Goal: Communication & Community: Answer question/provide support

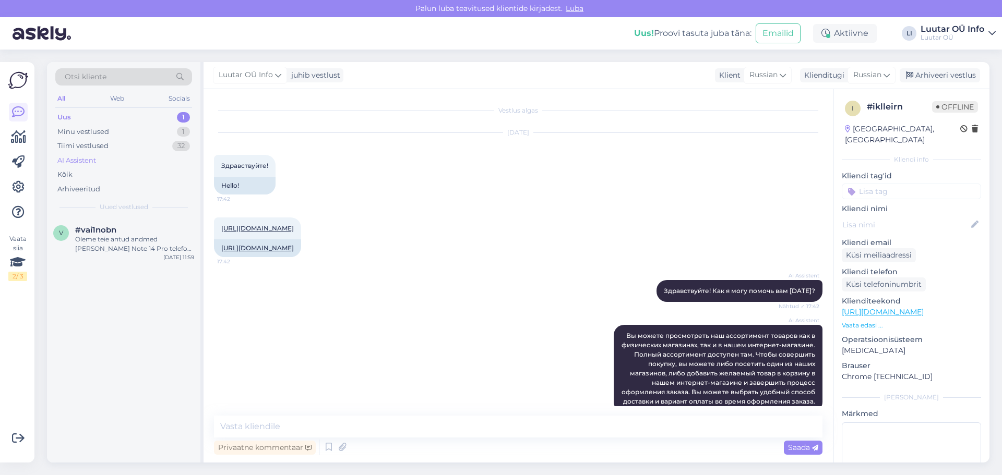
scroll to position [714, 0]
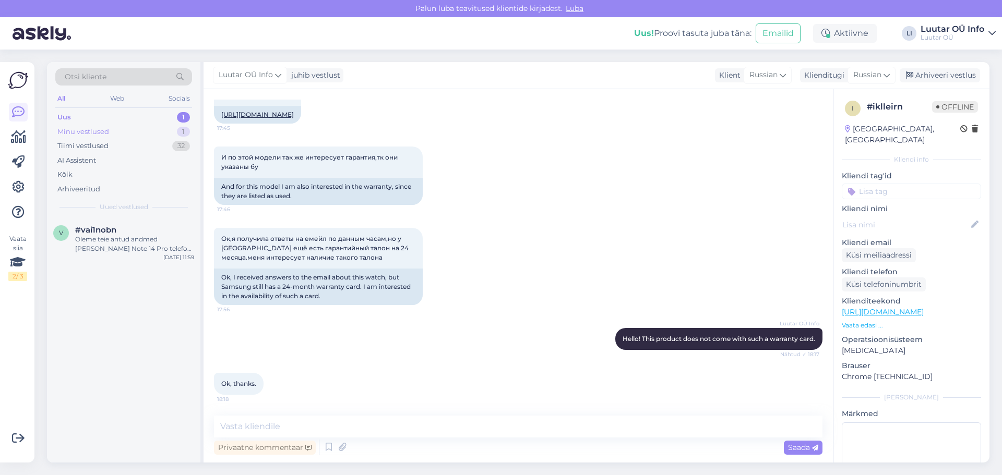
click at [112, 130] on div "Minu vestlused 1" at bounding box center [123, 132] width 137 height 15
click at [107, 122] on div "Uus 1" at bounding box center [123, 117] width 137 height 15
click at [119, 242] on div "Oleme teie antud andmed [PERSON_NAME] Note 14 Pro telefoni [PERSON_NAME] vastu …" at bounding box center [134, 244] width 119 height 19
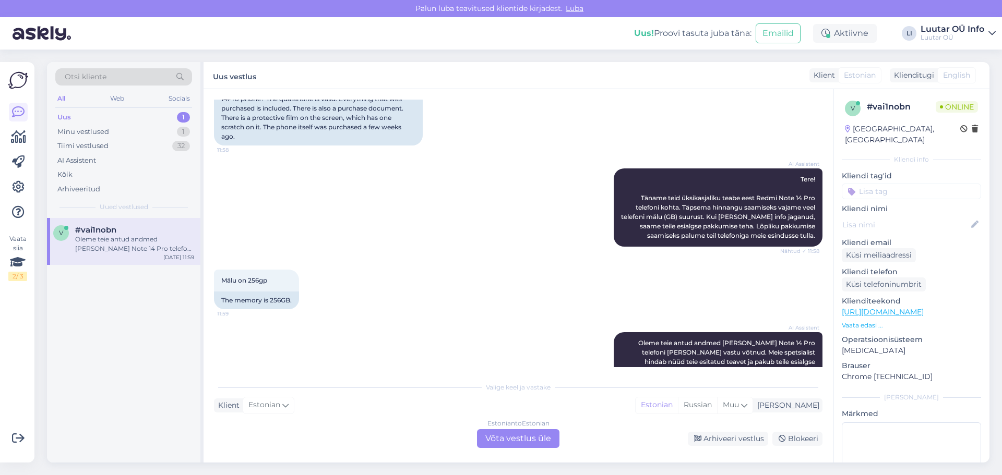
scroll to position [499, 0]
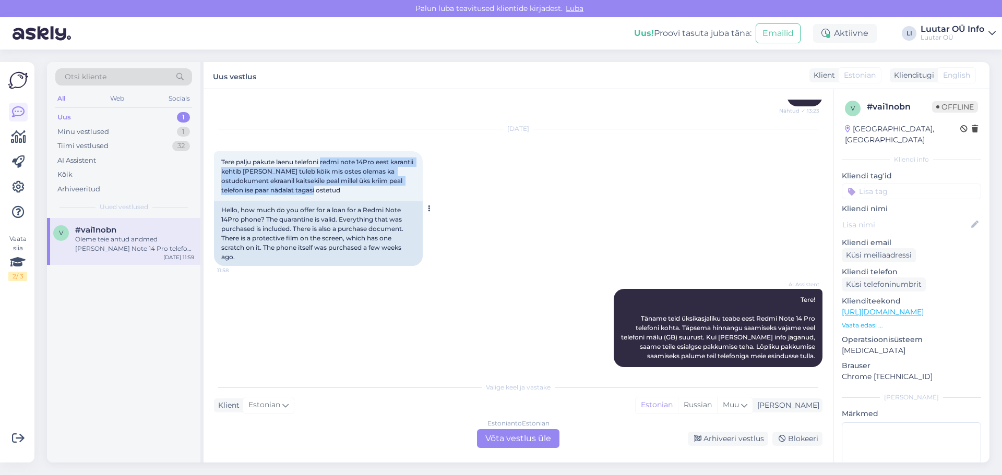
drag, startPoint x: 324, startPoint y: 164, endPoint x: 346, endPoint y: 190, distance: 34.4
click at [346, 190] on div "Tere palju pakute laenu telefoni redmi note 14Pro eest karantii kehtib [PERSON_…" at bounding box center [318, 176] width 209 height 50
copy span "redmi note 14Pro eest karantii kehtib [PERSON_NAME] tuleb köik mis ostes olemas…"
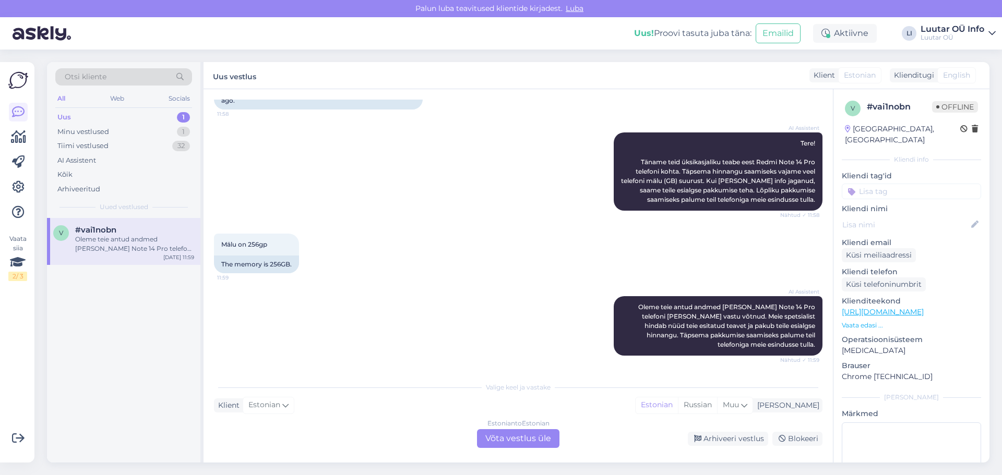
click at [535, 297] on div "AI Assistent [PERSON_NAME] antud andmed [PERSON_NAME] Note 14 Pro telefoni [PER…" at bounding box center [518, 326] width 608 height 82
click at [518, 436] on div "Estonian to Estonian Võta vestlus üle" at bounding box center [518, 438] width 82 height 19
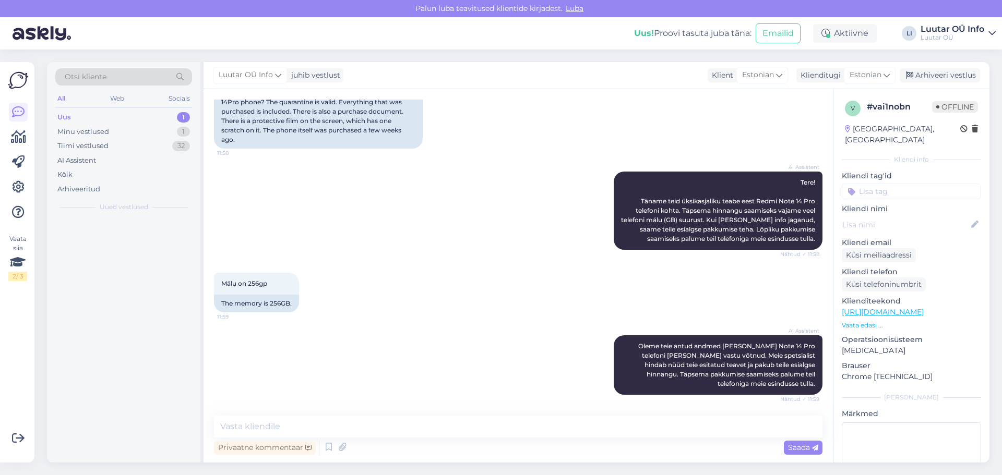
scroll to position [617, 0]
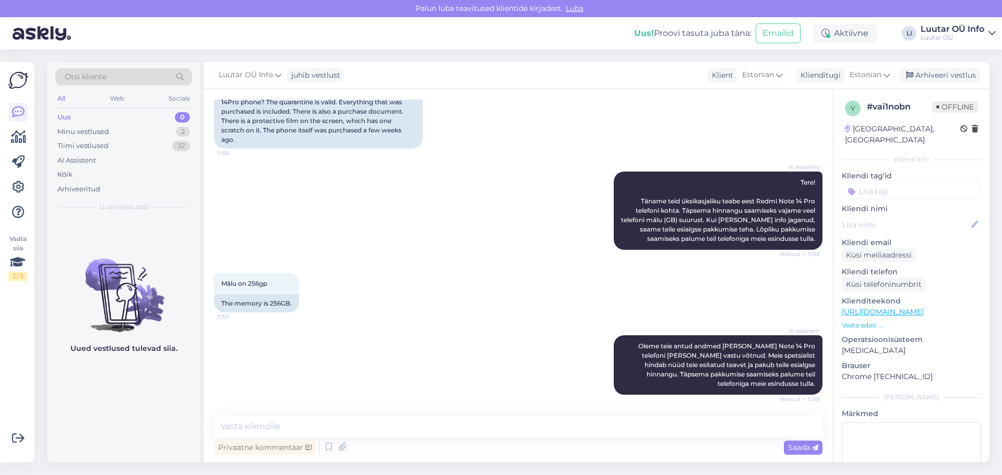
click at [410, 414] on div "Vestlus algas [DATE] [PERSON_NAME] palju pakute laenu elektri töukeratta eest X…" at bounding box center [518, 276] width 629 height 374
click at [404, 423] on textarea at bounding box center [518, 427] width 608 height 22
type textarea "Tere!"
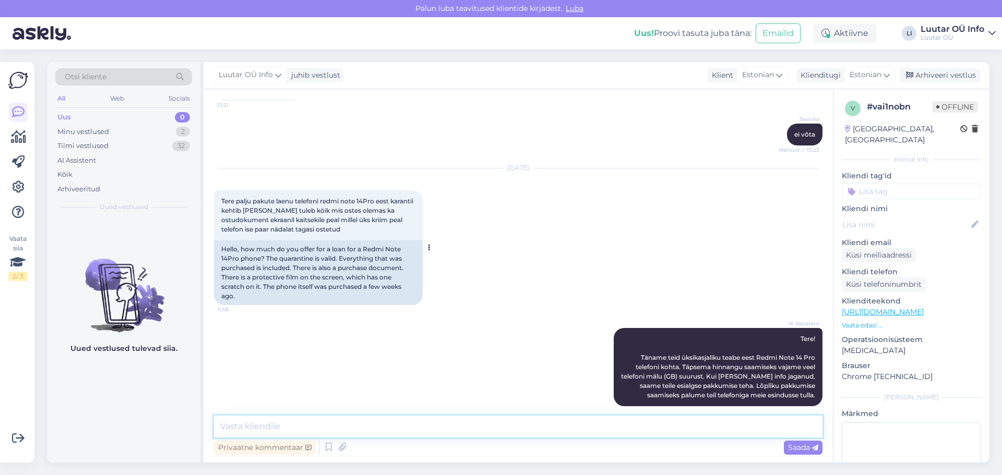
scroll to position [453, 0]
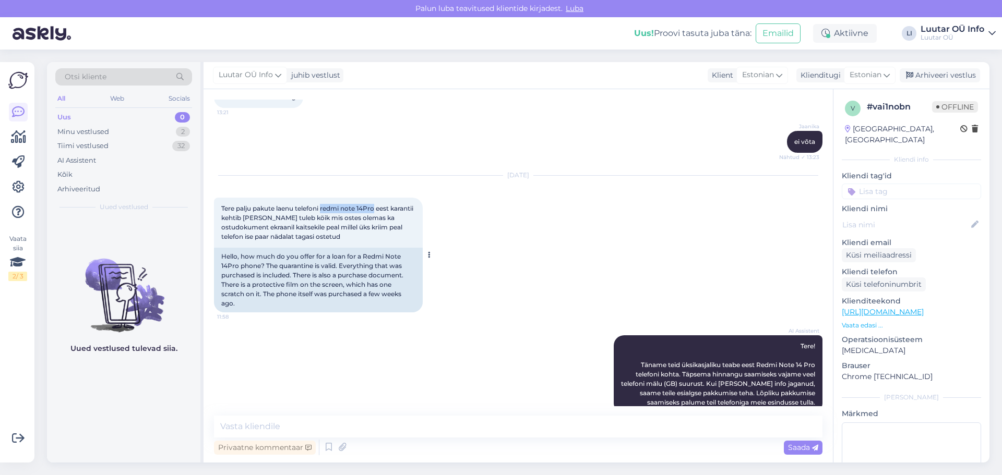
drag, startPoint x: 322, startPoint y: 208, endPoint x: 378, endPoint y: 210, distance: 55.4
click at [378, 210] on span "Tere palju pakute laenu telefoni redmi note 14Pro eest karantii kehtib [PERSON_…" at bounding box center [318, 223] width 194 height 36
copy span "redmi note 14Pro"
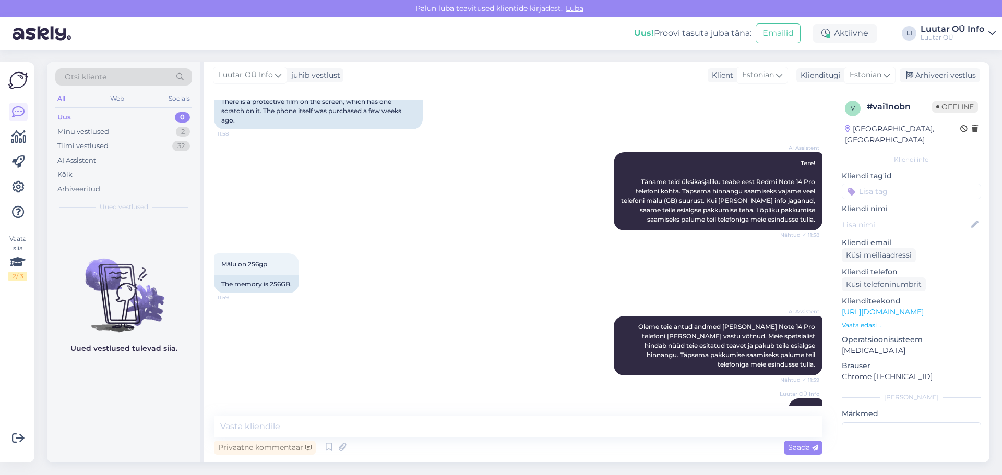
scroll to position [662, 0]
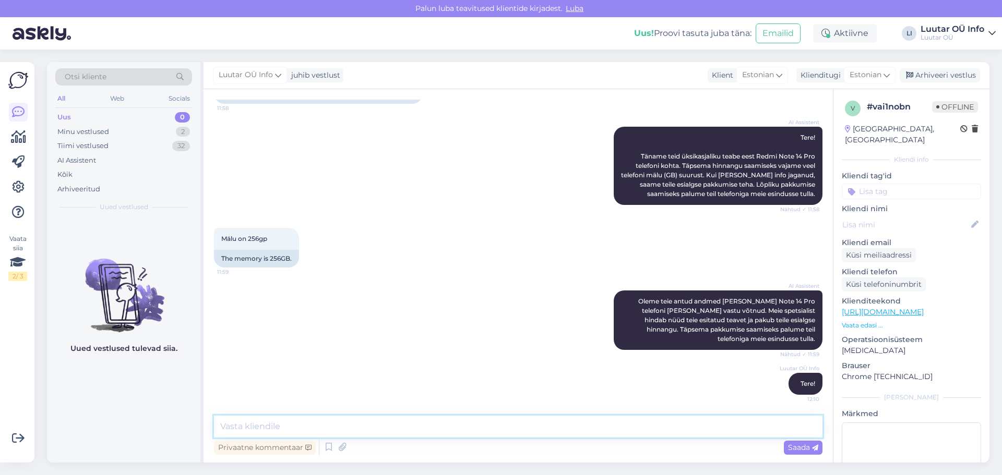
click at [353, 432] on textarea at bounding box center [518, 427] width 608 height 22
type textarea "Saame pakkuda kuni 85€"
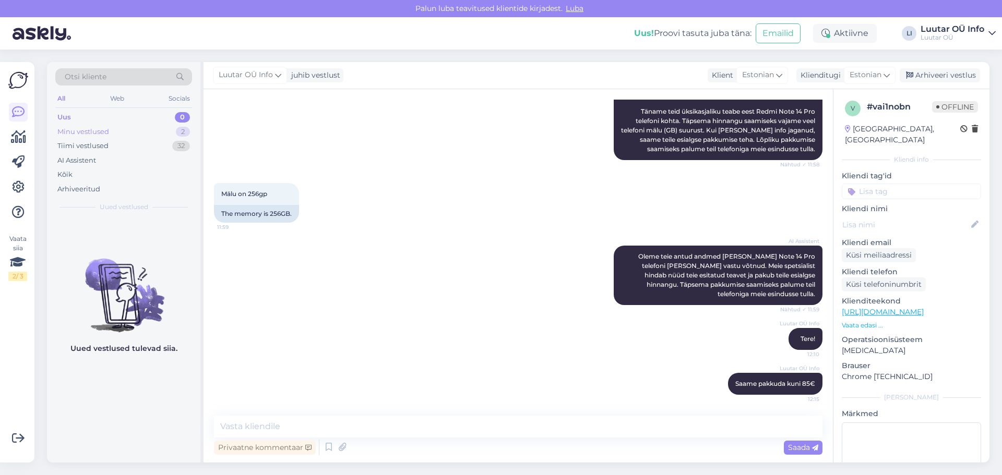
click at [115, 125] on div "Minu vestlused 2" at bounding box center [123, 132] width 137 height 15
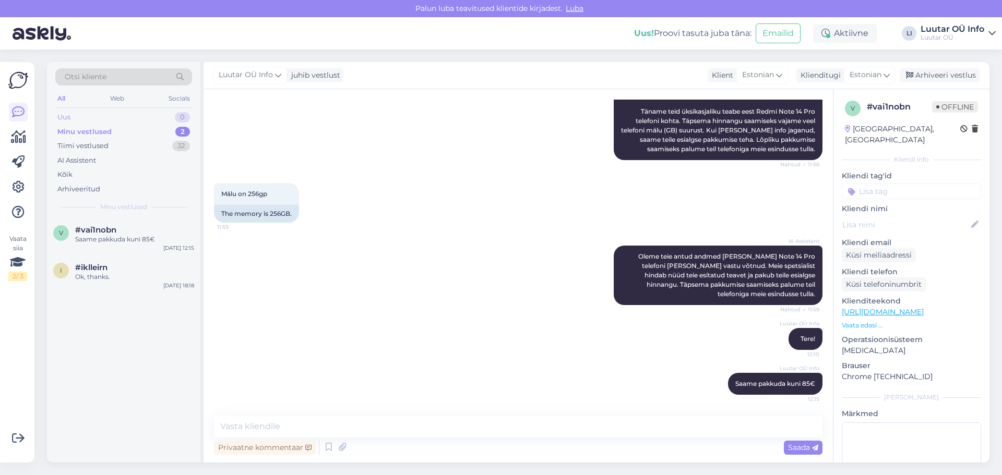
click at [114, 116] on div "Uus 0" at bounding box center [123, 117] width 137 height 15
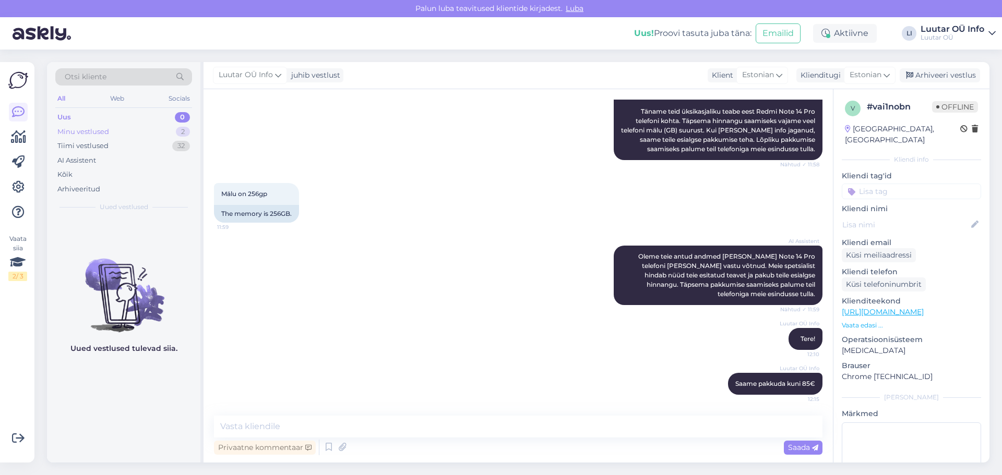
click at [116, 132] on div "Minu vestlused 2" at bounding box center [123, 132] width 137 height 15
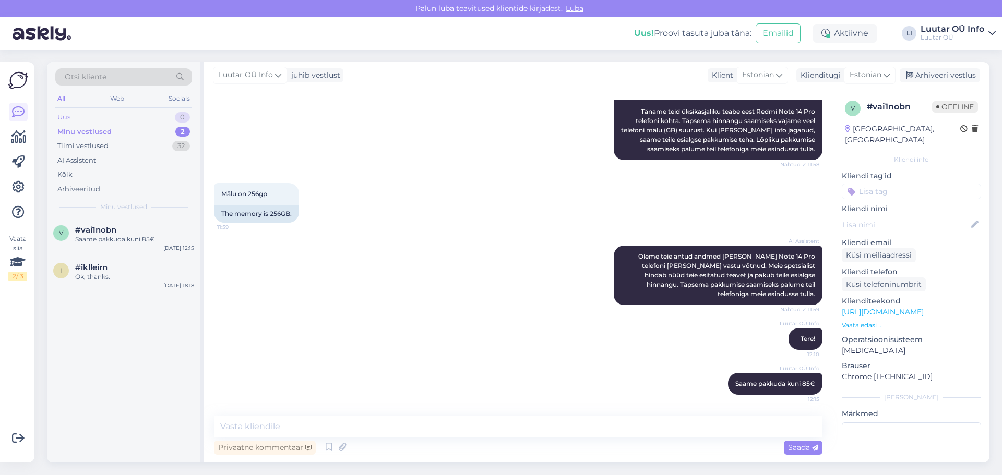
click at [93, 115] on div "Uus 0" at bounding box center [123, 117] width 137 height 15
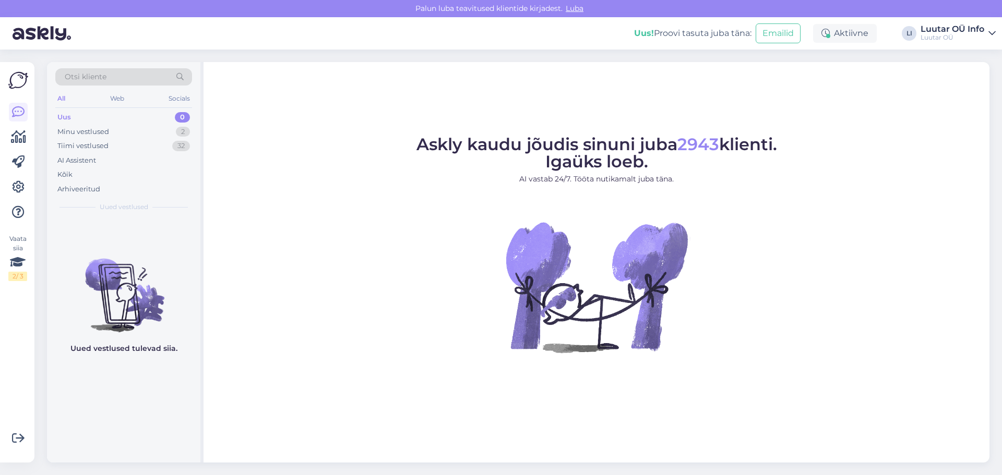
click at [75, 121] on div "Uus 0" at bounding box center [123, 117] width 137 height 15
click at [78, 133] on div "Minu vestlused" at bounding box center [83, 132] width 52 height 10
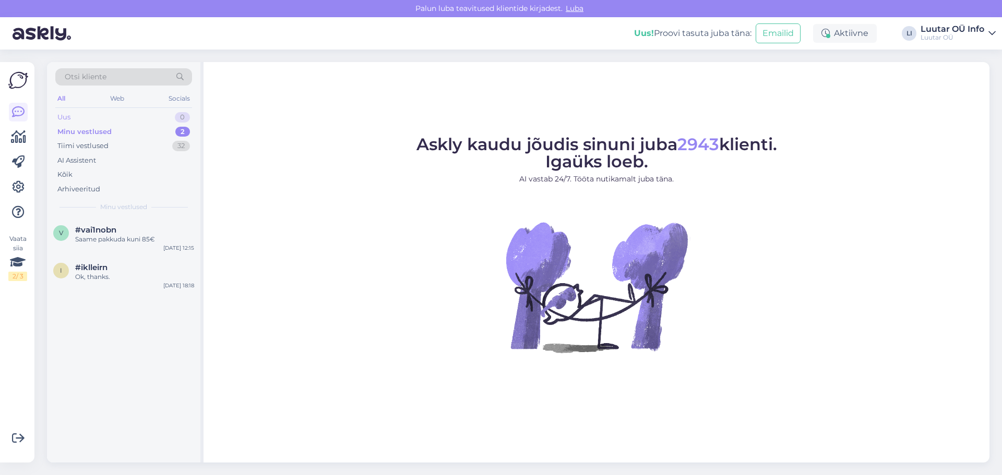
click at [78, 115] on div "Uus 0" at bounding box center [123, 117] width 137 height 15
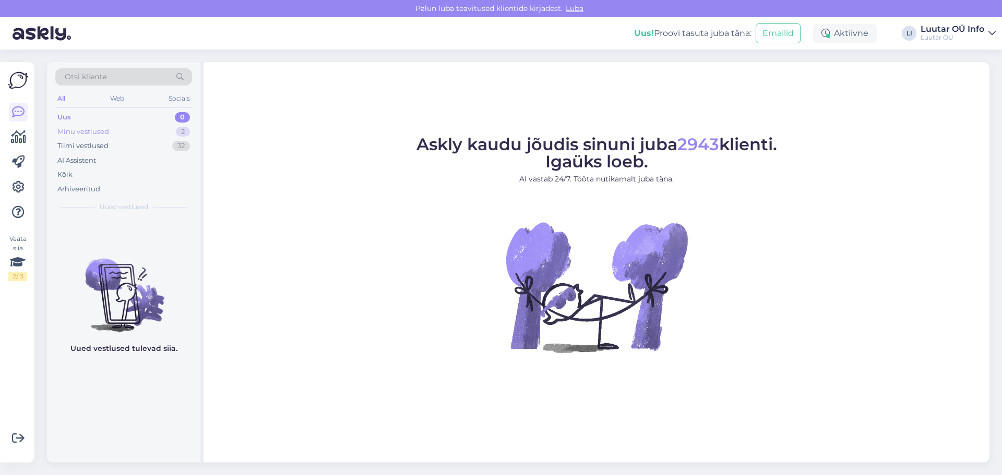
click at [106, 125] on div "Minu vestlused 2" at bounding box center [123, 132] width 137 height 15
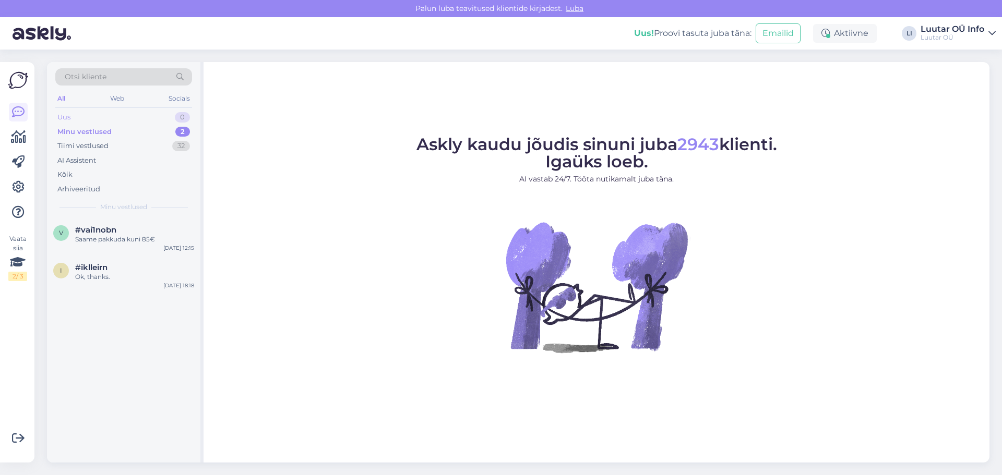
click at [98, 117] on div "Uus 0" at bounding box center [123, 117] width 137 height 15
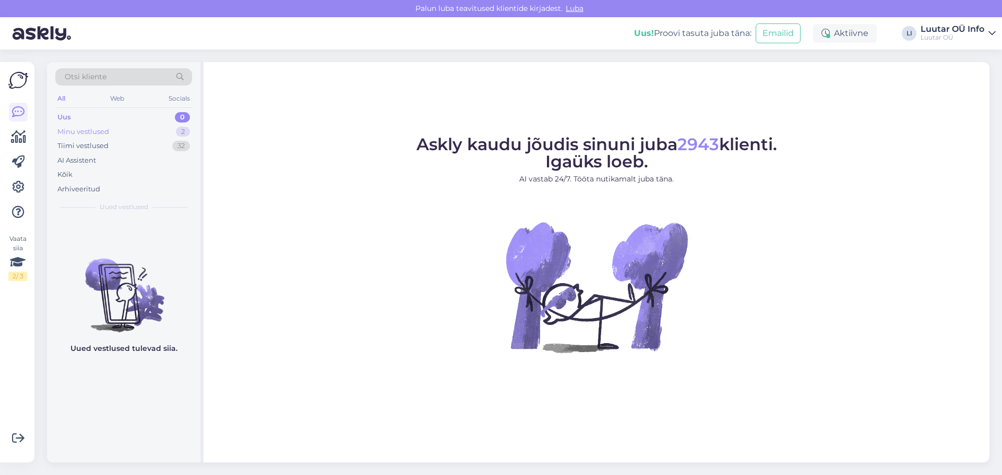
click at [99, 132] on div "Minu vestlused" at bounding box center [83, 132] width 52 height 10
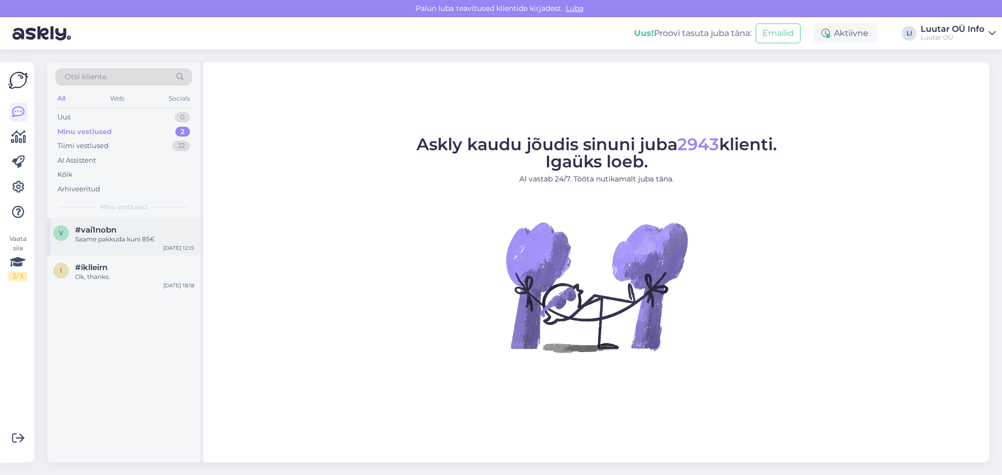
click at [104, 241] on div "Saame pakkuda kuni 85€" at bounding box center [134, 239] width 119 height 9
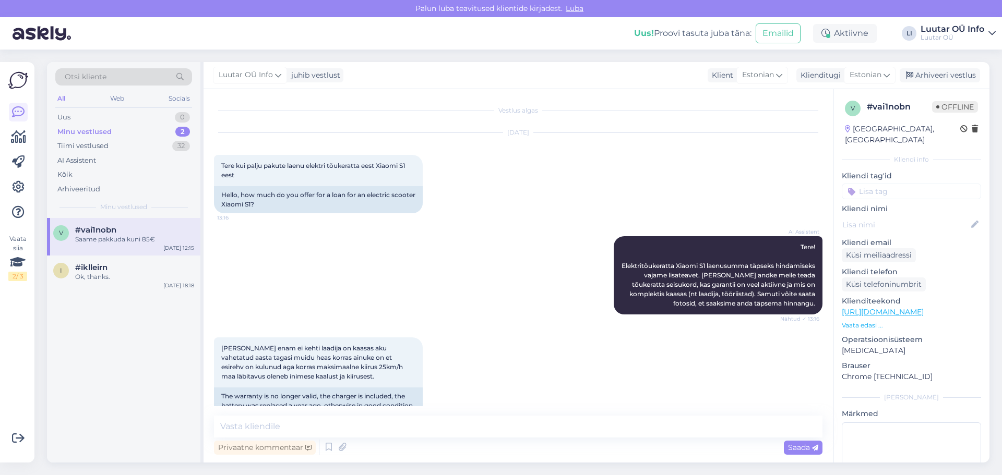
scroll to position [707, 0]
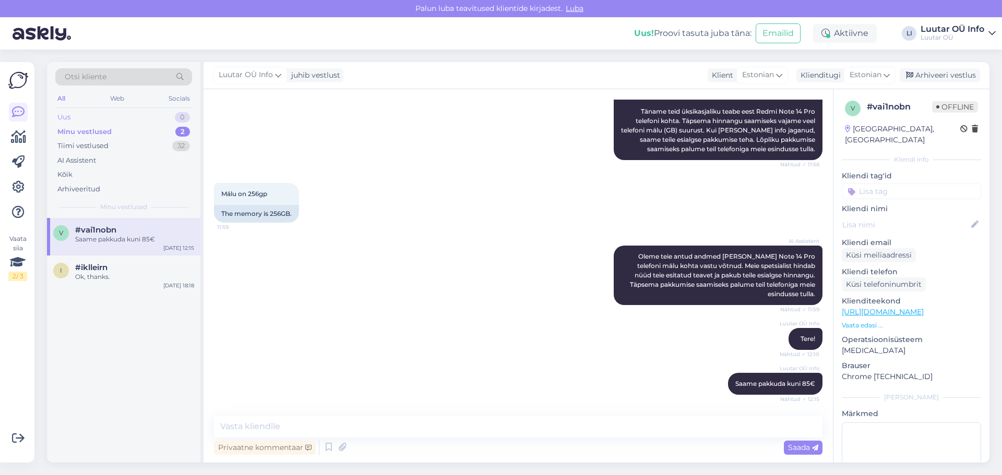
click at [105, 121] on div "Uus 0" at bounding box center [123, 117] width 137 height 15
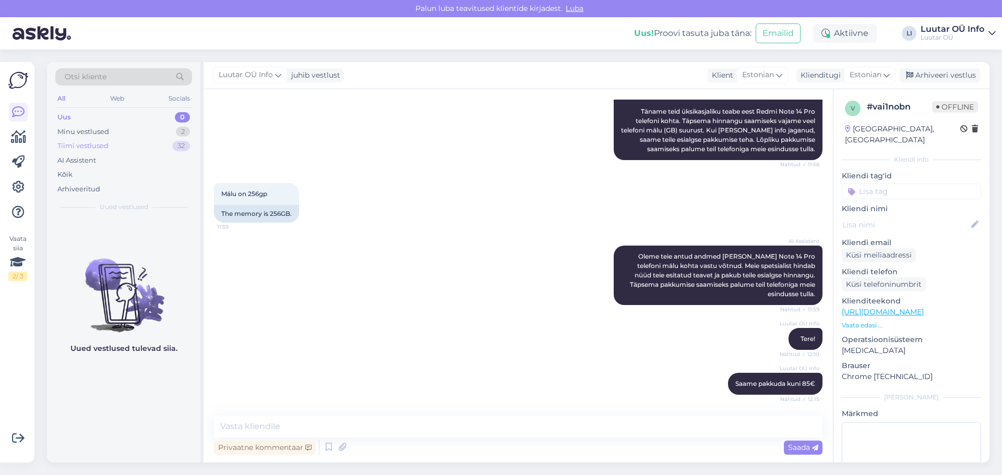
click at [147, 146] on div "Tiimi vestlused 32" at bounding box center [123, 146] width 137 height 15
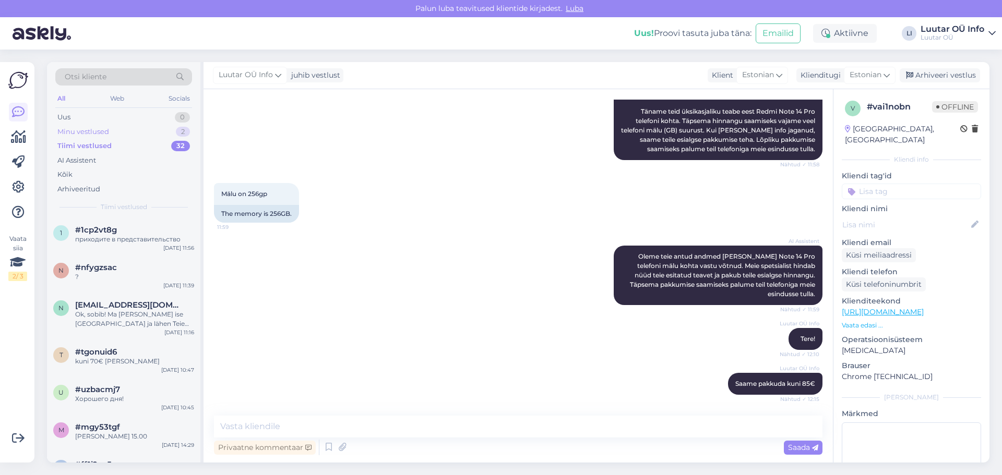
click at [136, 133] on div "Minu vestlused 2" at bounding box center [123, 132] width 137 height 15
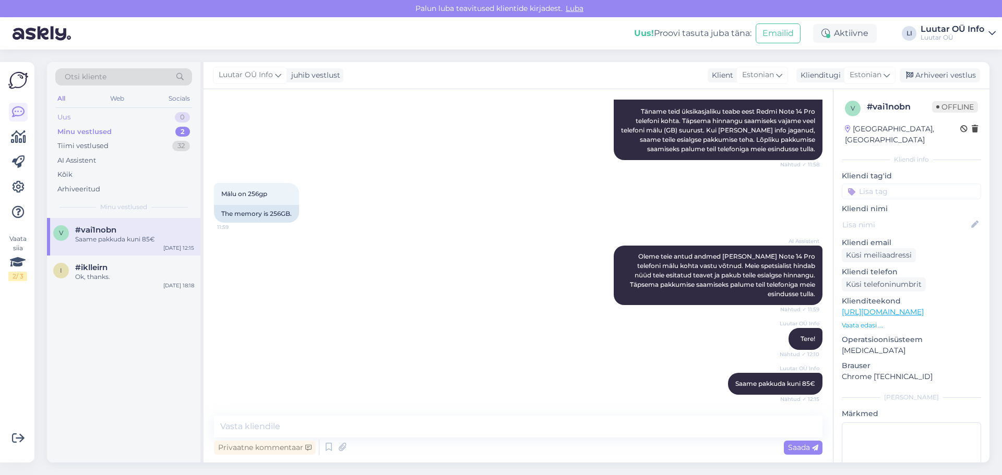
click at [114, 121] on div "Uus 0" at bounding box center [123, 117] width 137 height 15
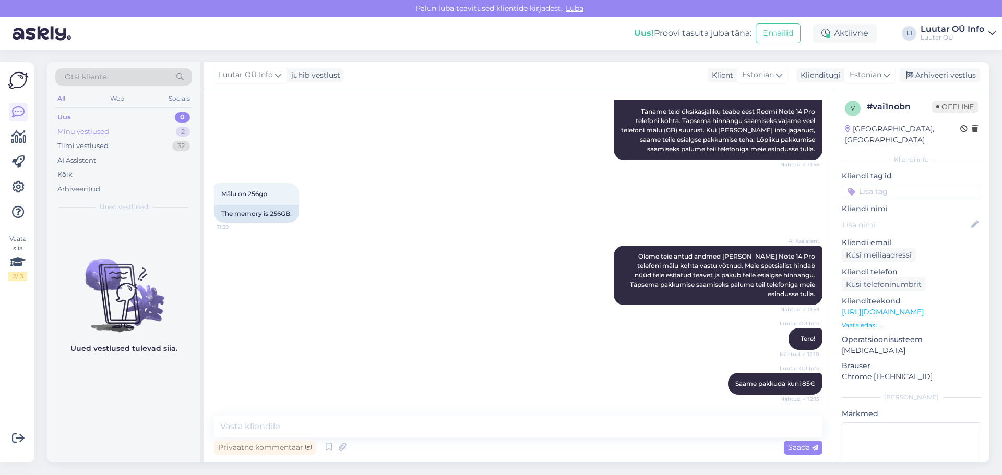
click at [130, 130] on div "Minu vestlused 2" at bounding box center [123, 132] width 137 height 15
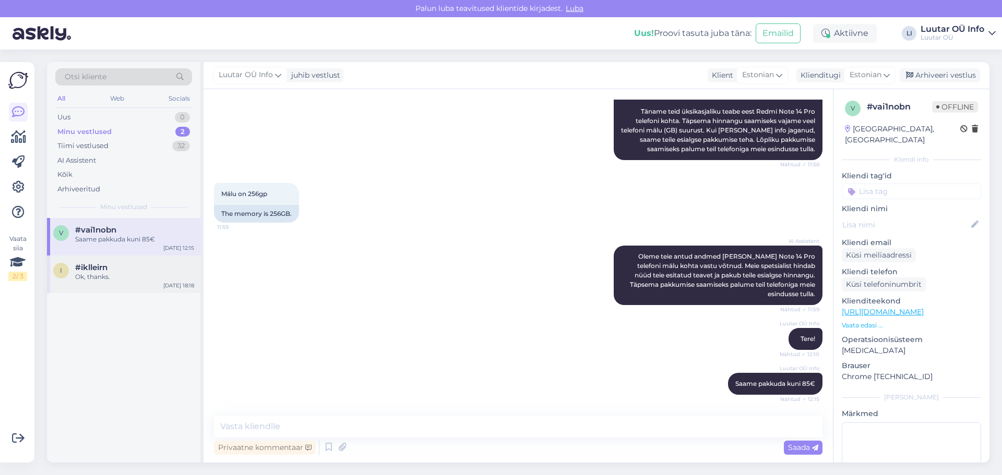
click at [86, 282] on div "i #iklleirn Ok, thanks. May 12 18:18" at bounding box center [123, 275] width 153 height 38
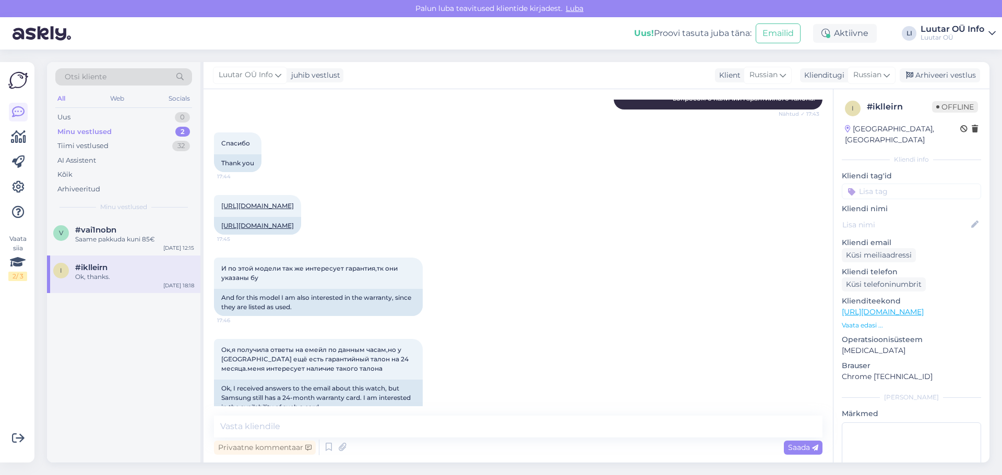
scroll to position [714, 0]
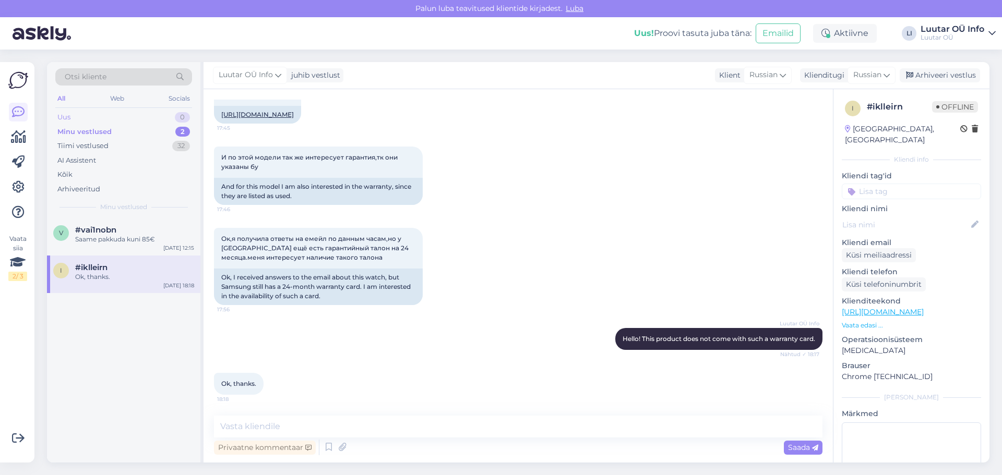
click at [115, 117] on div "Uus 0" at bounding box center [123, 117] width 137 height 15
